Goal: Find specific page/section: Find specific page/section

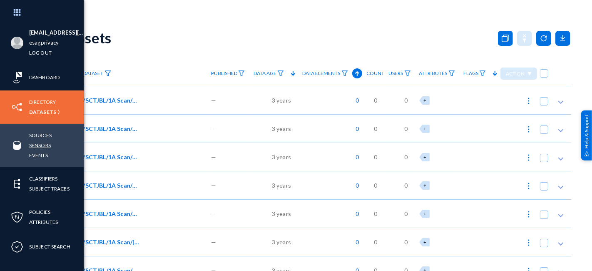
click at [40, 145] on link "Sensors" at bounding box center [40, 145] width 22 height 10
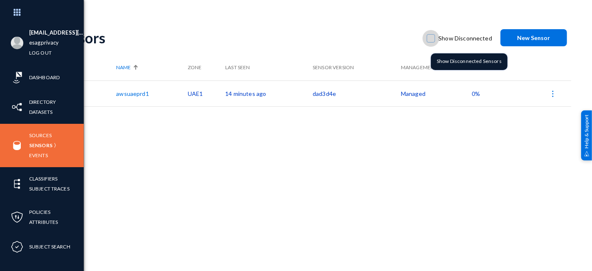
click at [435, 38] on span at bounding box center [431, 38] width 8 height 8
click at [432, 42] on input "Show Disconnected" at bounding box center [431, 42] width 1 height 1
click at [435, 38] on span at bounding box center [431, 38] width 8 height 8
click at [432, 42] on input "Show Disconnected" at bounding box center [431, 42] width 1 height 1
checkbox input "false"
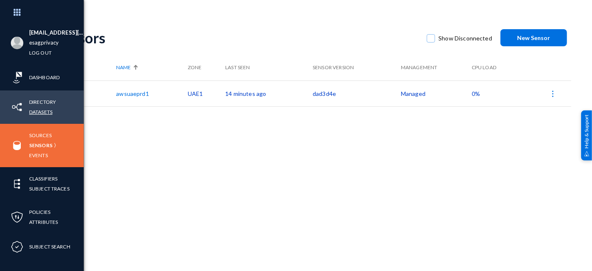
click at [32, 112] on link "Datasets" at bounding box center [40, 112] width 23 height 10
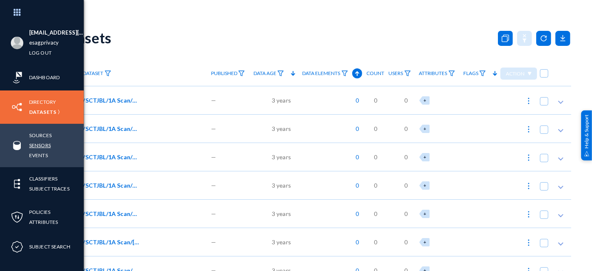
click at [37, 143] on link "Sensors" at bounding box center [40, 145] width 22 height 10
